Goal: Navigation & Orientation: Find specific page/section

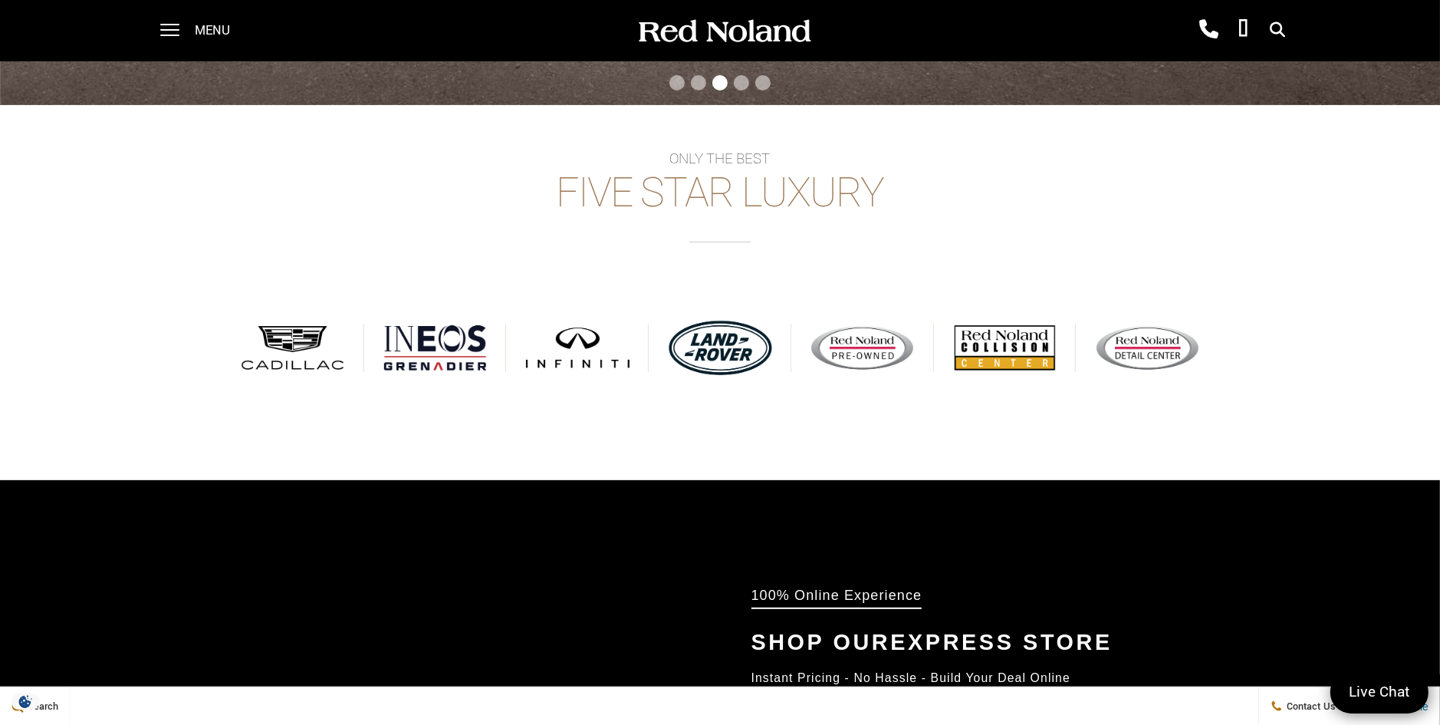
scroll to position [690, 0]
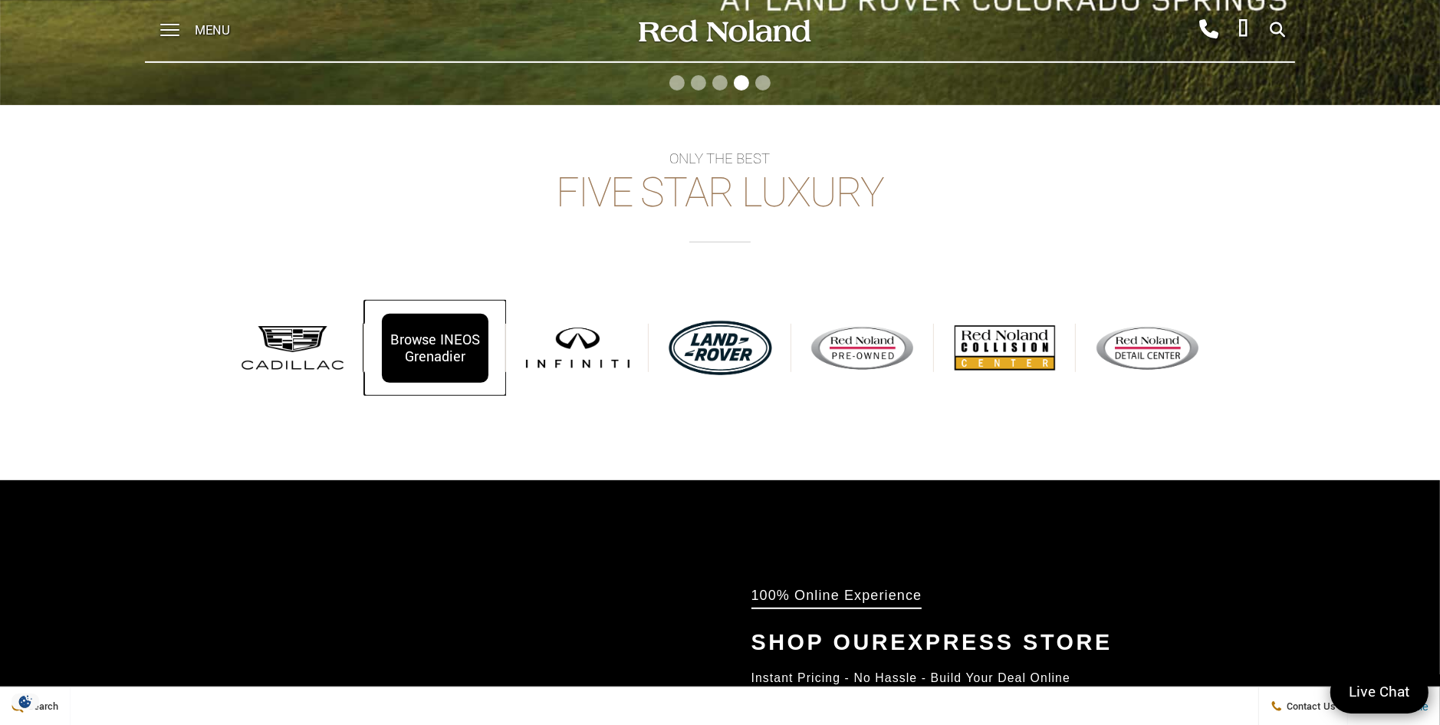
click at [419, 354] on div "Browse INEOS Grenadier" at bounding box center [435, 348] width 107 height 69
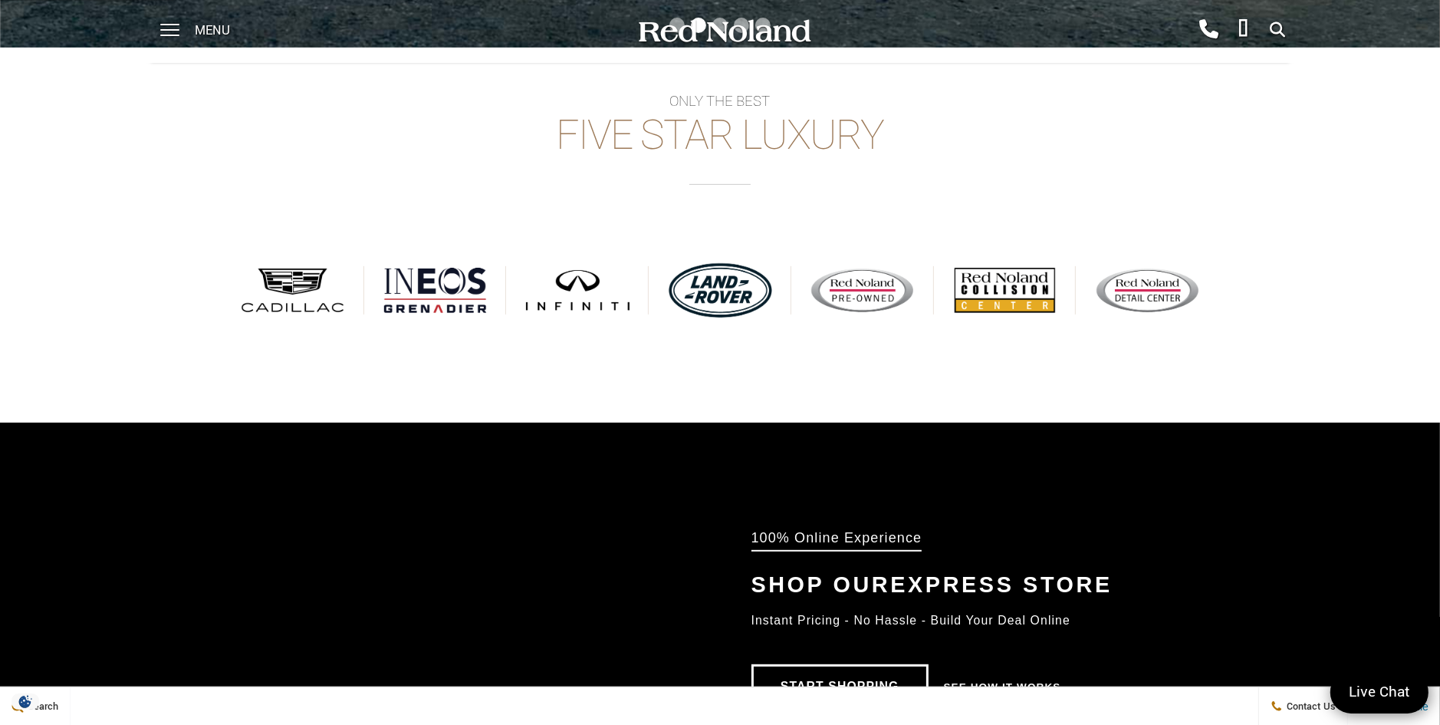
scroll to position [844, 0]
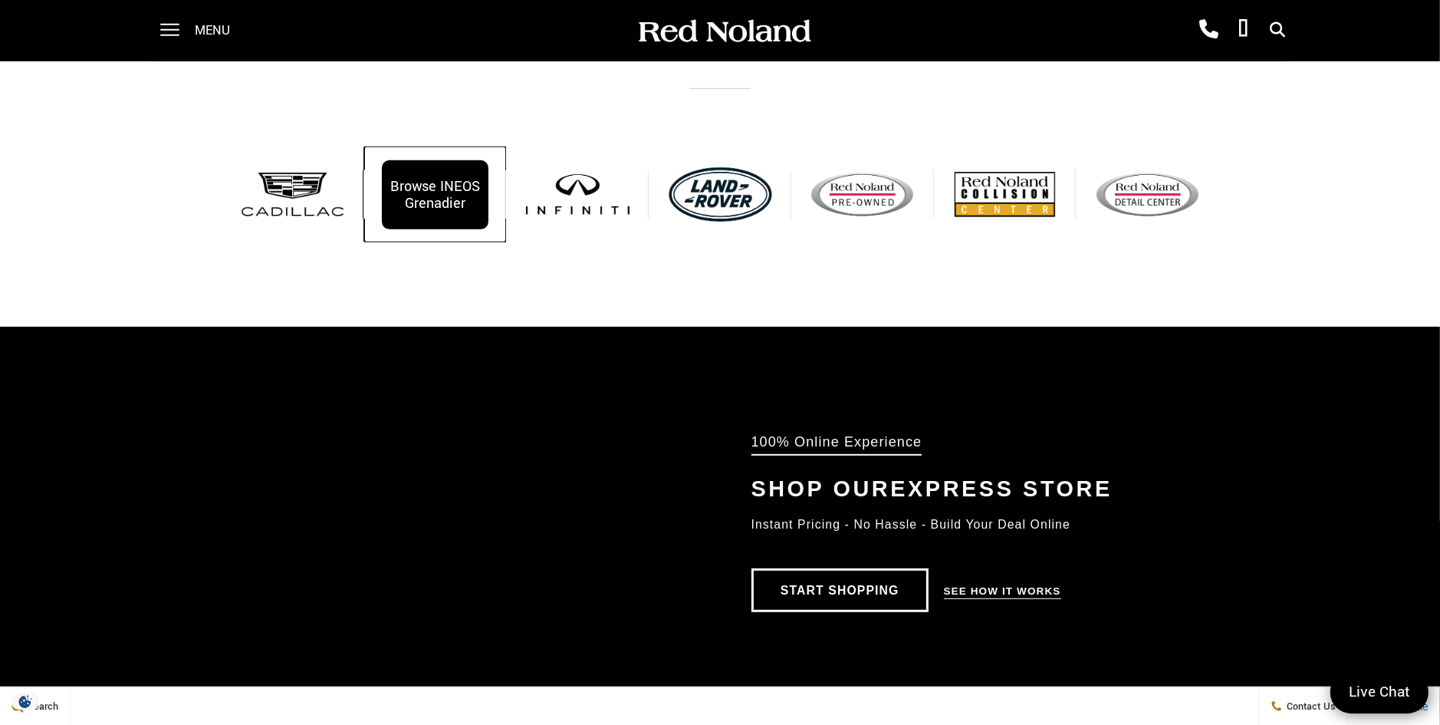
click at [443, 186] on div "Browse INEOS Grenadier" at bounding box center [435, 194] width 107 height 69
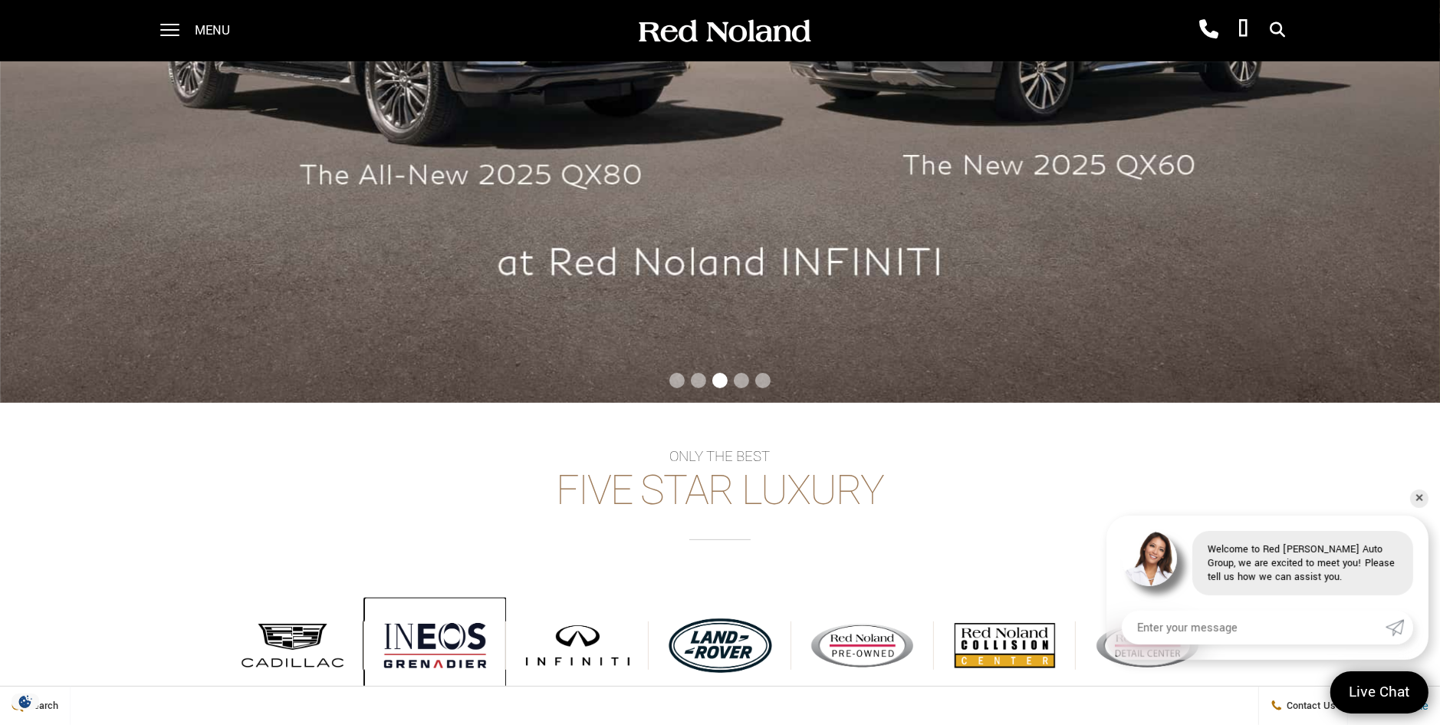
scroll to position [383, 0]
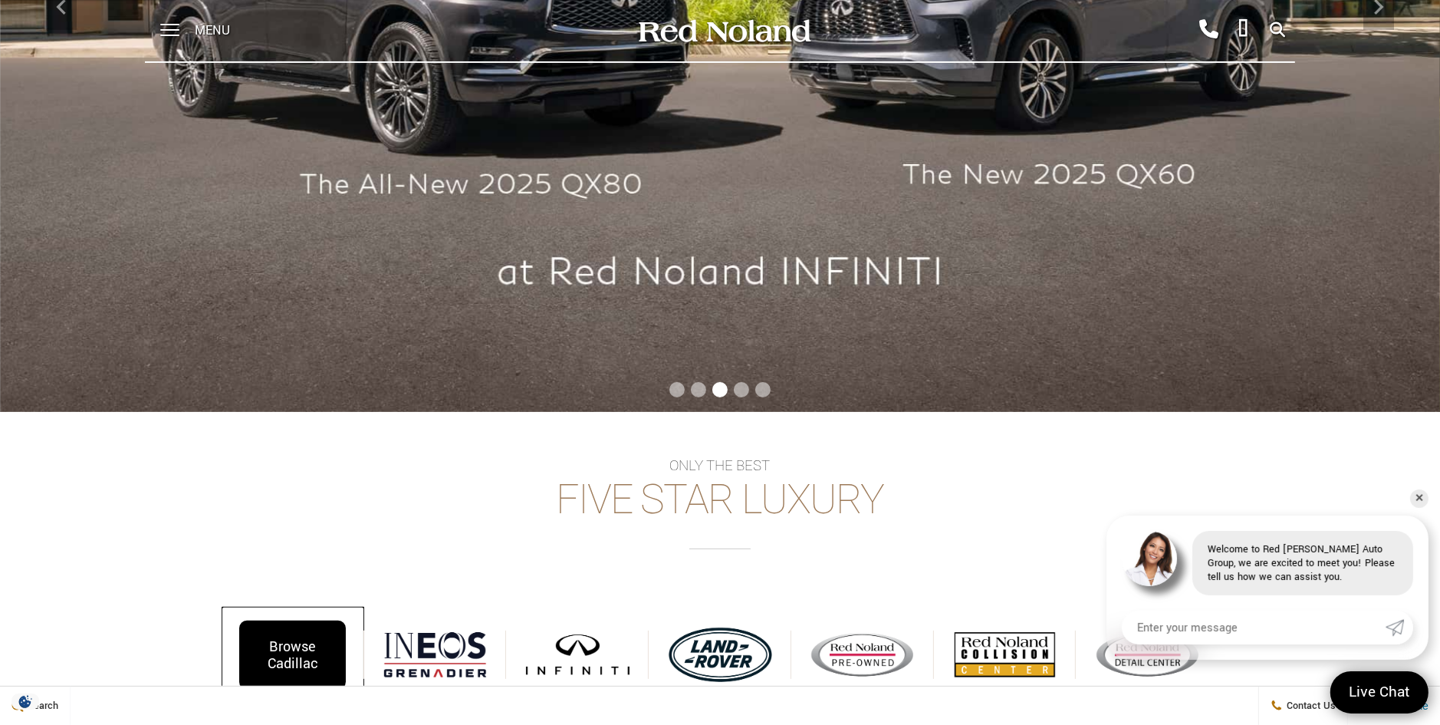
click at [303, 660] on div "Browse Cadillac" at bounding box center [292, 654] width 107 height 69
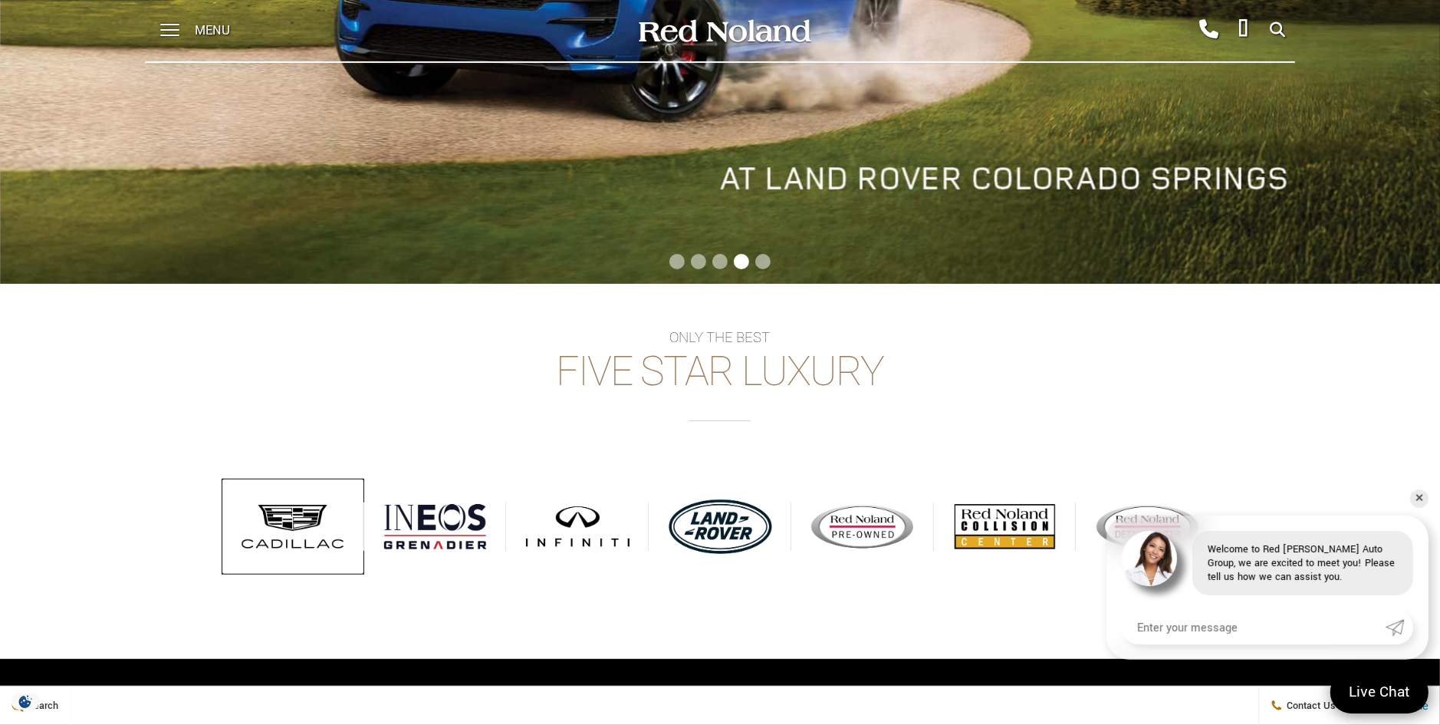
scroll to position [537, 0]
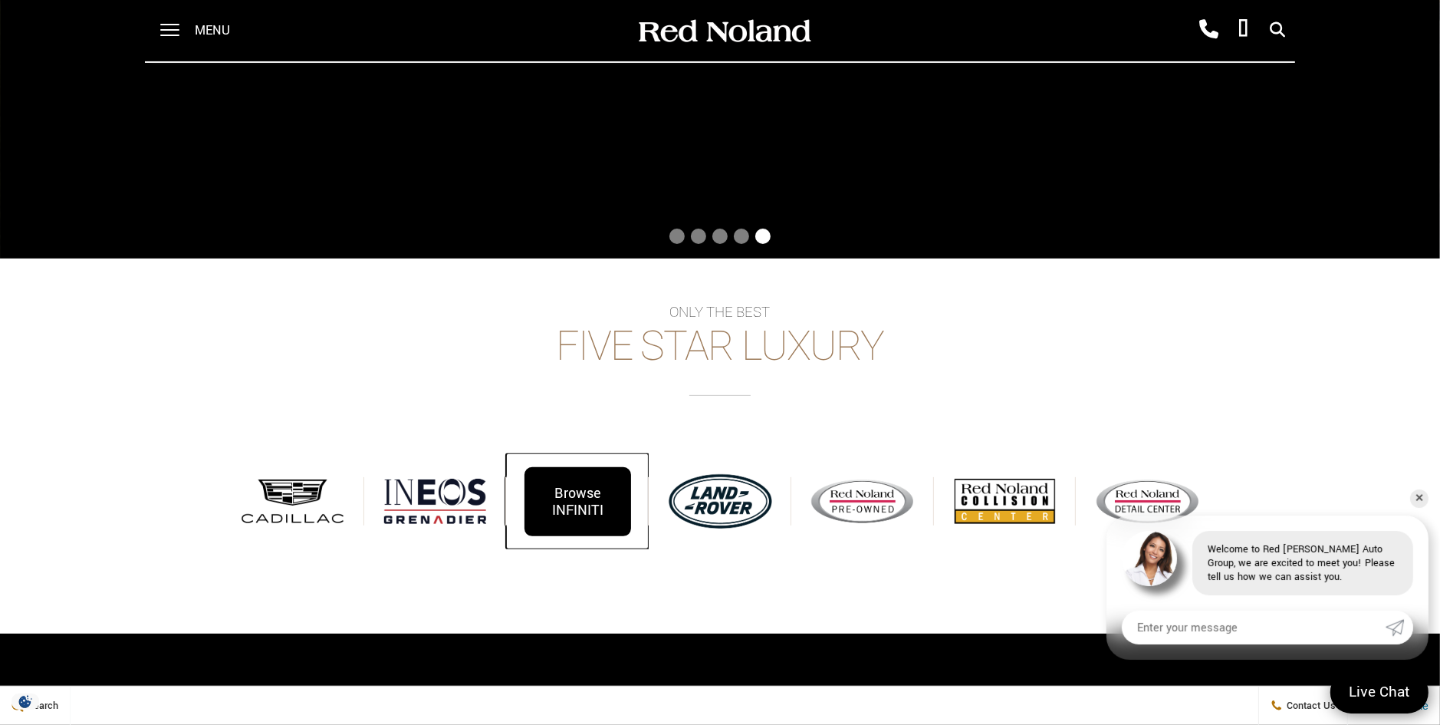
click at [586, 500] on div "Browse INFINITI" at bounding box center [578, 501] width 107 height 69
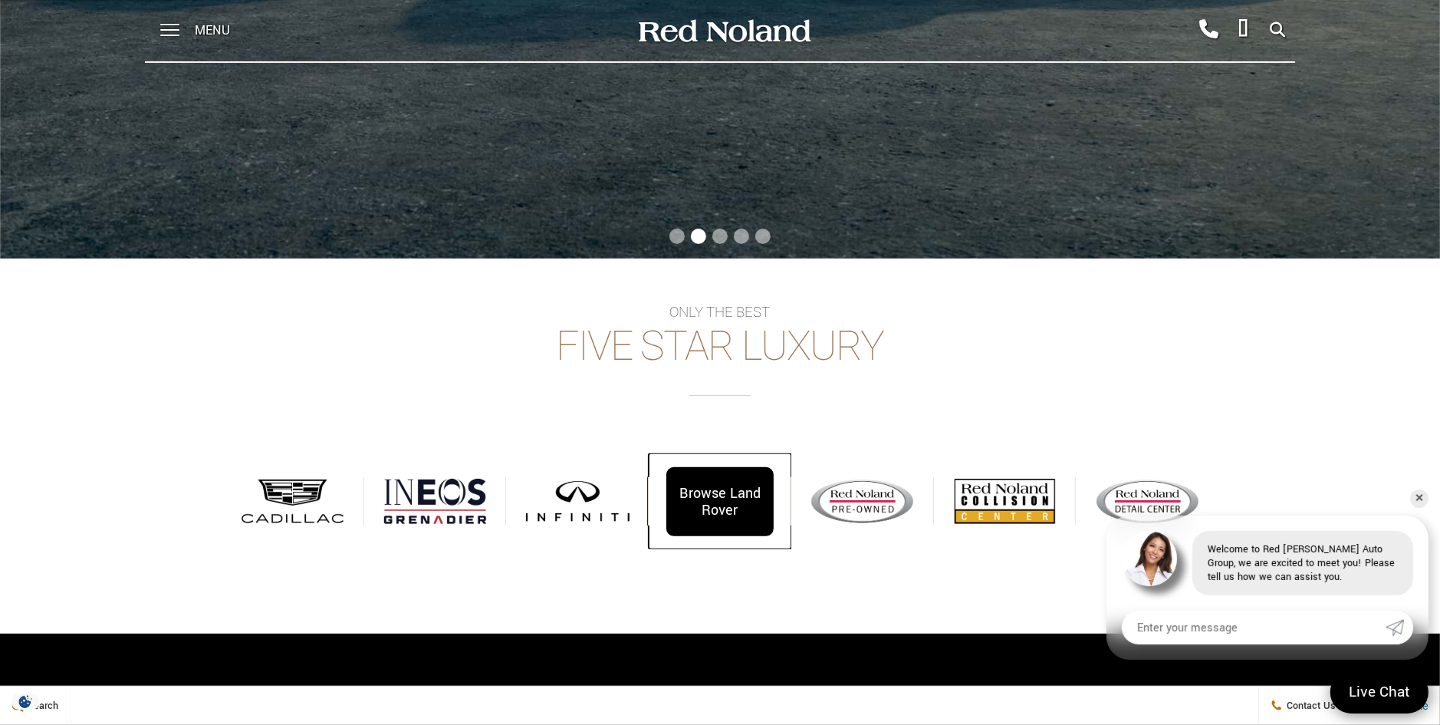
click at [694, 498] on div "Browse Land Rover" at bounding box center [719, 501] width 107 height 69
